Goal: Transaction & Acquisition: Purchase product/service

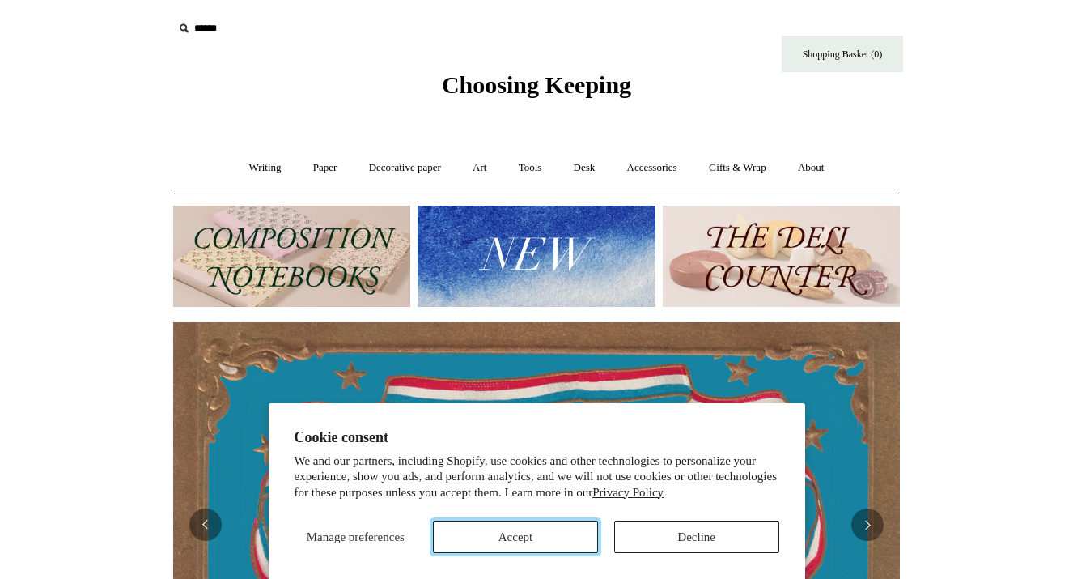
click at [536, 538] on button "Accept" at bounding box center [515, 536] width 165 height 32
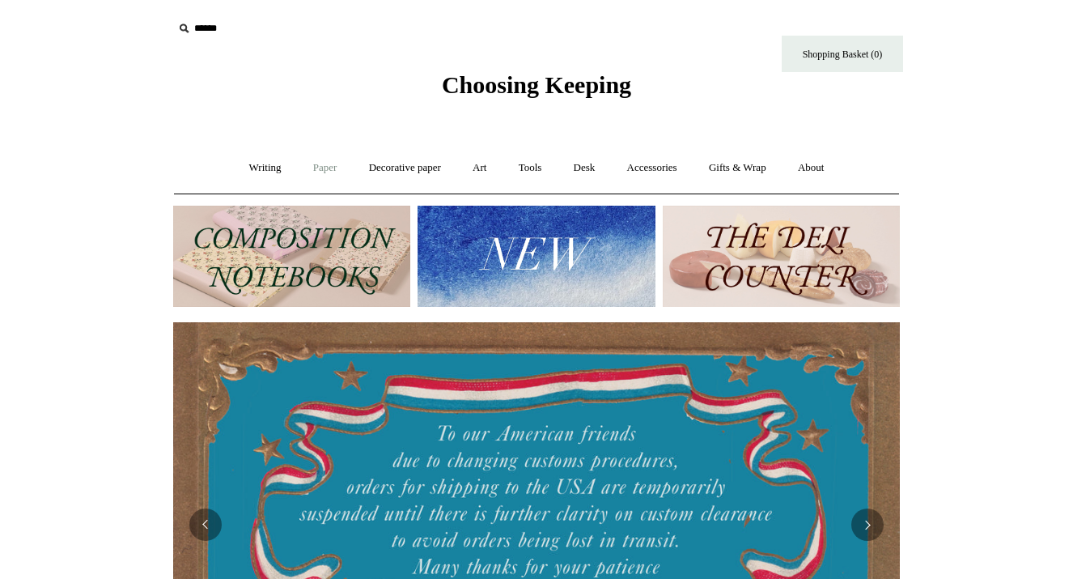
click at [319, 171] on link "Paper +" at bounding box center [325, 167] width 53 height 43
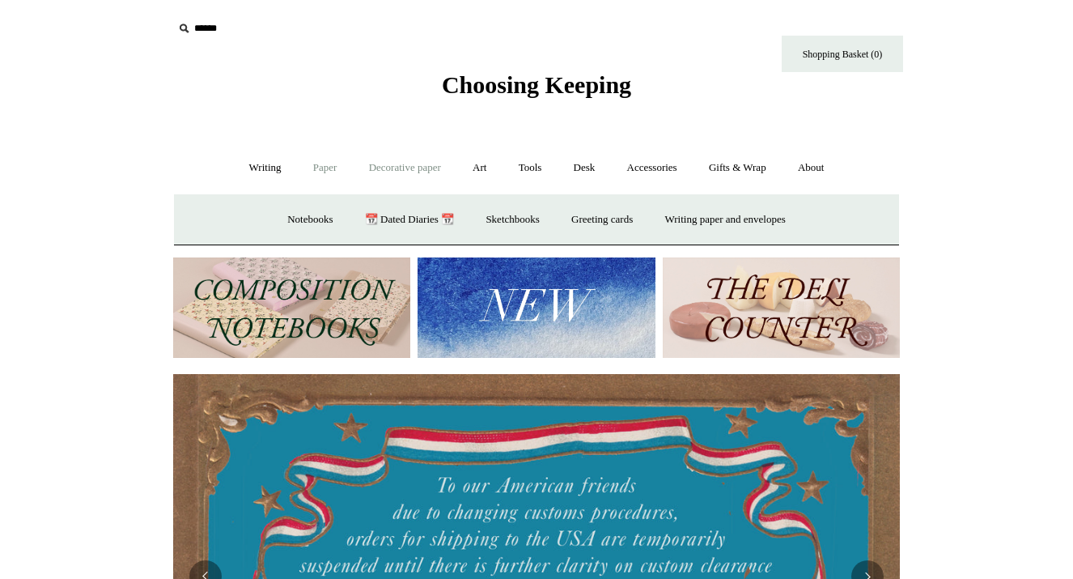
click at [392, 165] on link "Decorative paper +" at bounding box center [404, 167] width 101 height 43
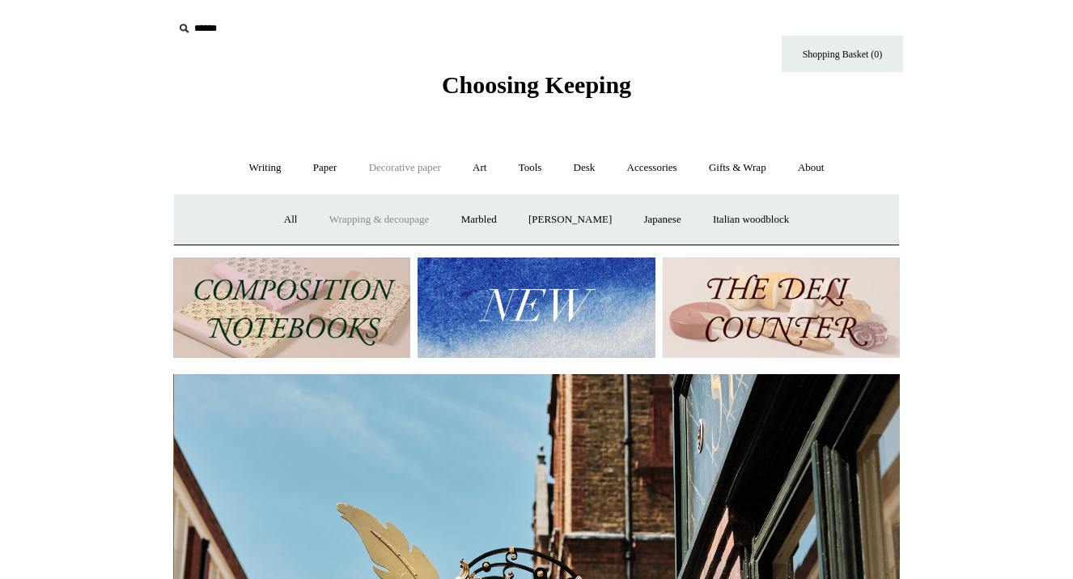
scroll to position [0, 727]
click at [590, 164] on link "Desk +" at bounding box center [584, 167] width 51 height 43
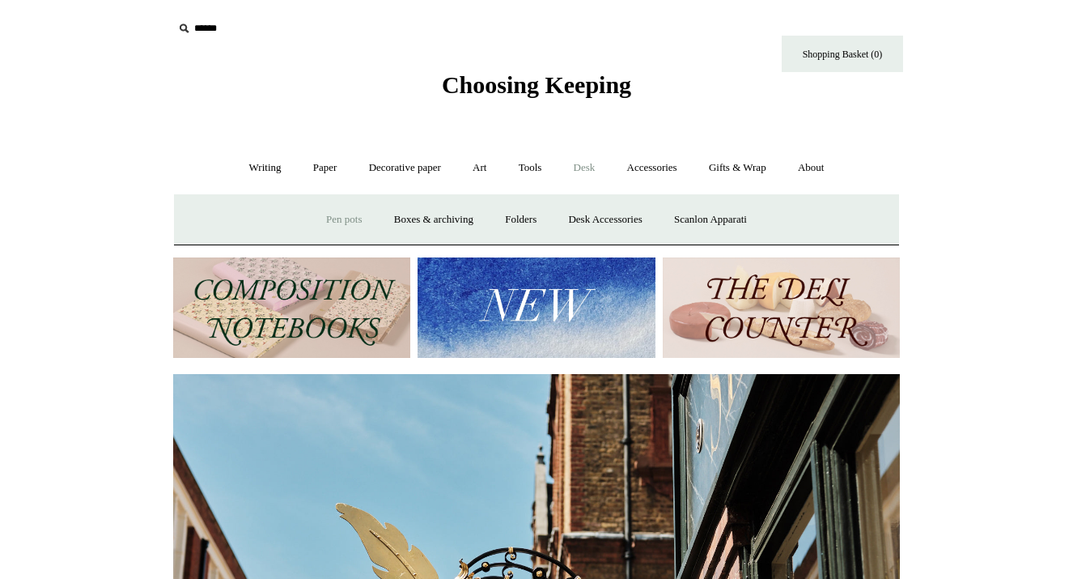
click at [325, 223] on link "Pen pots" at bounding box center [344, 219] width 65 height 43
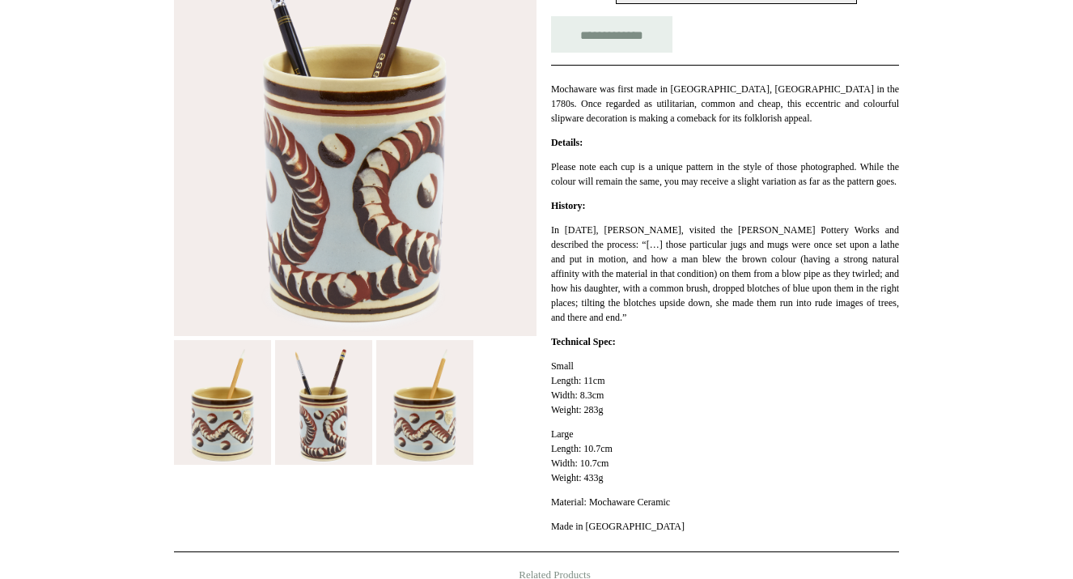
scroll to position [379, 0]
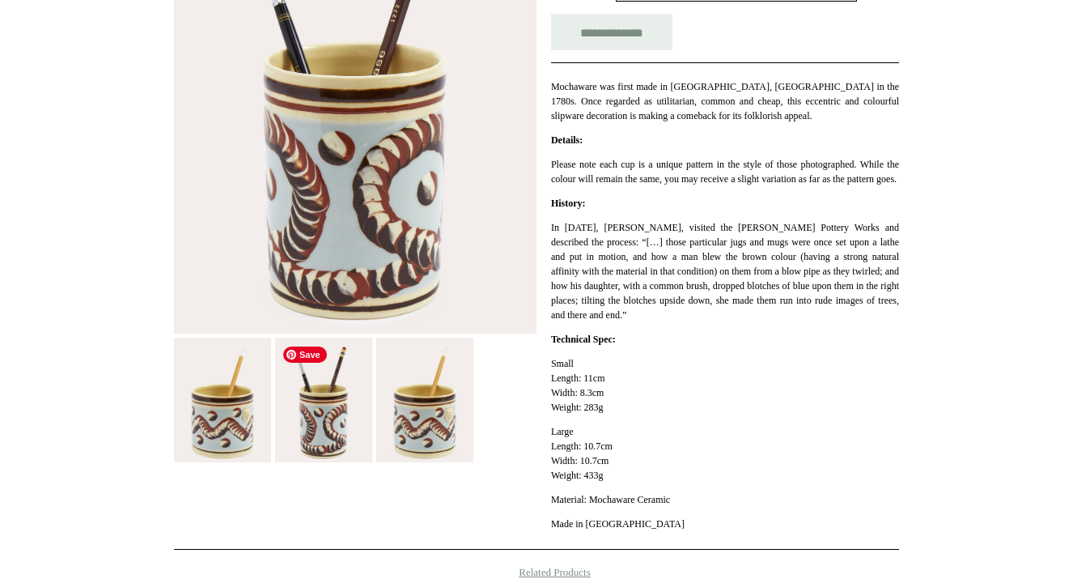
click at [346, 419] on img at bounding box center [323, 399] width 97 height 125
click at [423, 430] on img at bounding box center [424, 399] width 97 height 125
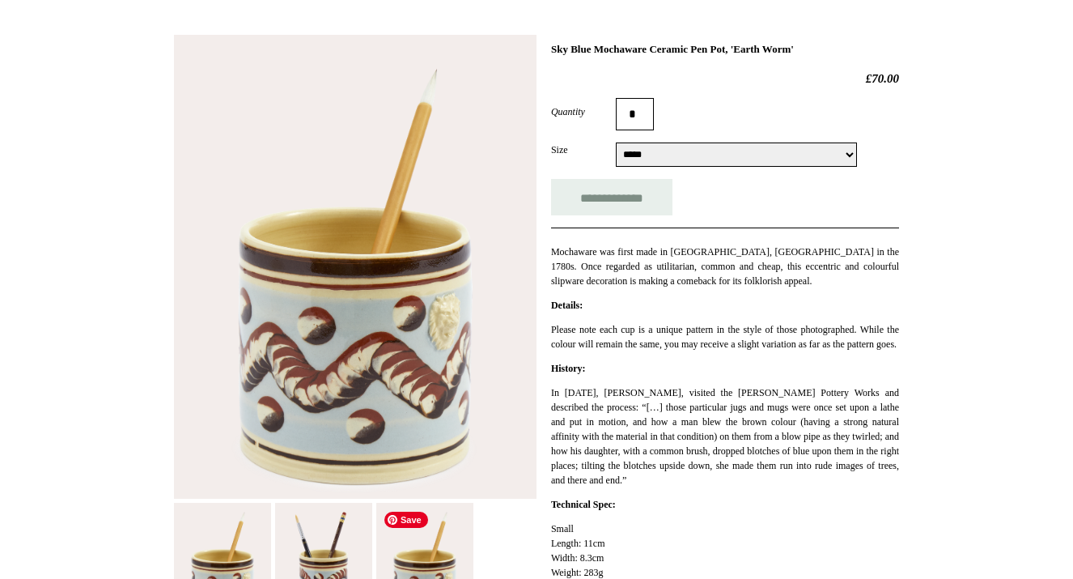
scroll to position [213, 0]
click at [655, 160] on select "**********" at bounding box center [736, 155] width 241 height 24
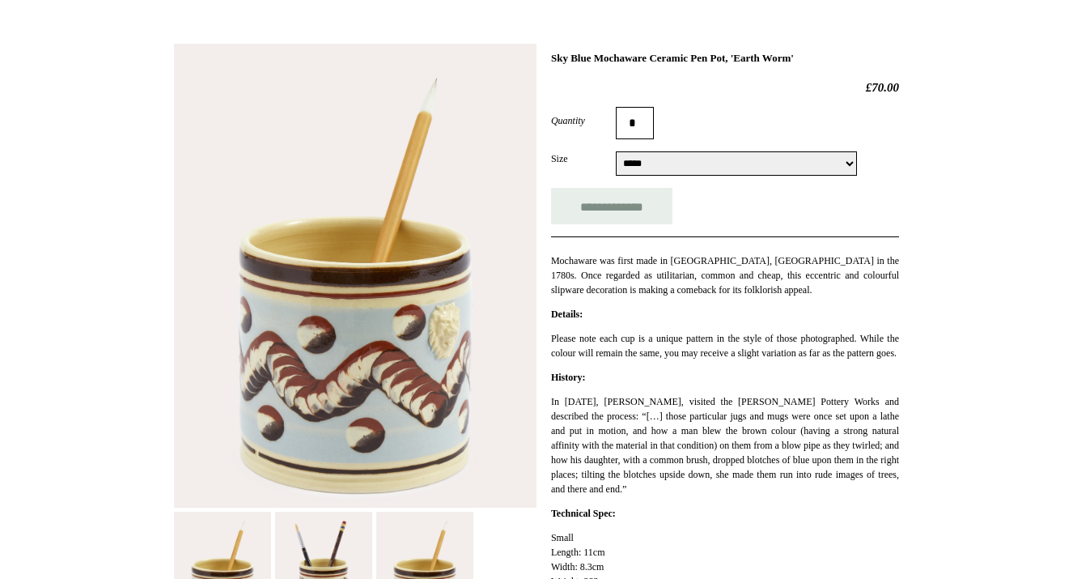
scroll to position [0, 0]
